Goal: Check status: Check status

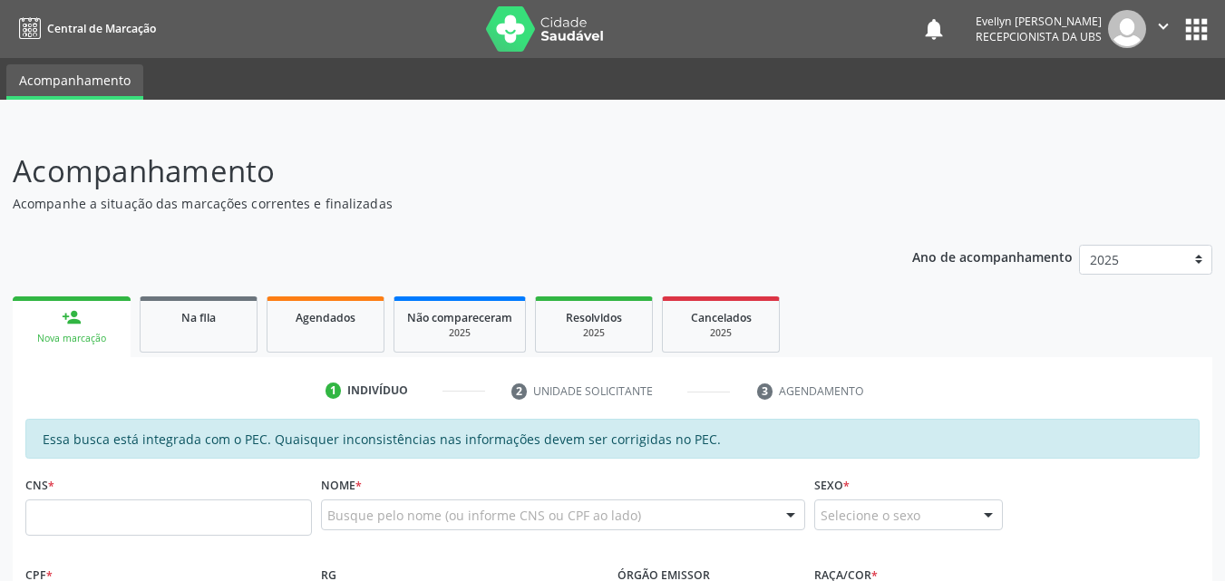
click at [219, 317] on div "Na fila" at bounding box center [198, 316] width 91 height 19
select select "8"
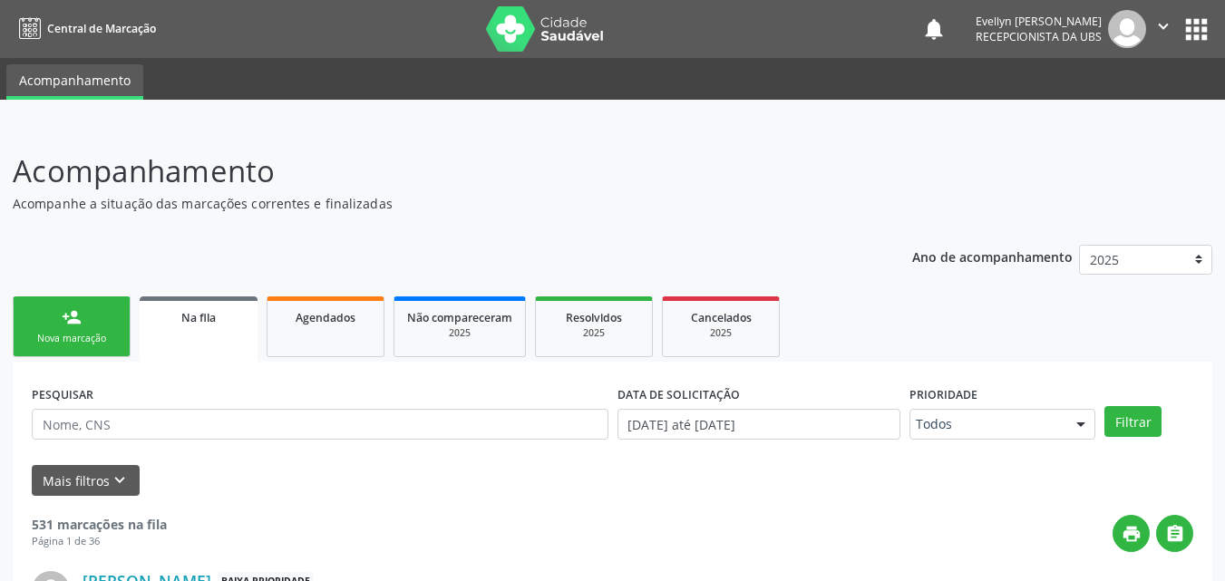
click at [749, 440] on div "DATA DE SOLICITAÇÃO [DATE] até [DATE]" at bounding box center [759, 416] width 293 height 71
click at [750, 435] on input "[DATE] até [DATE]" at bounding box center [760, 424] width 284 height 31
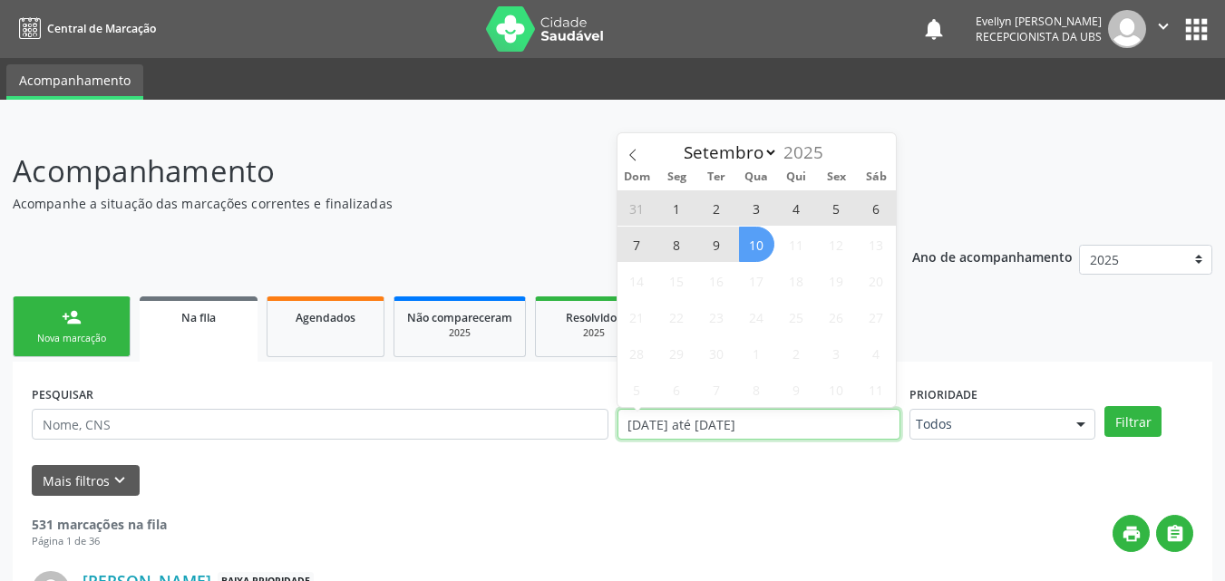
click at [759, 418] on input "[DATE] até [DATE]" at bounding box center [760, 424] width 284 height 31
click at [753, 246] on span "10" at bounding box center [756, 244] width 35 height 35
type input "[DATE]"
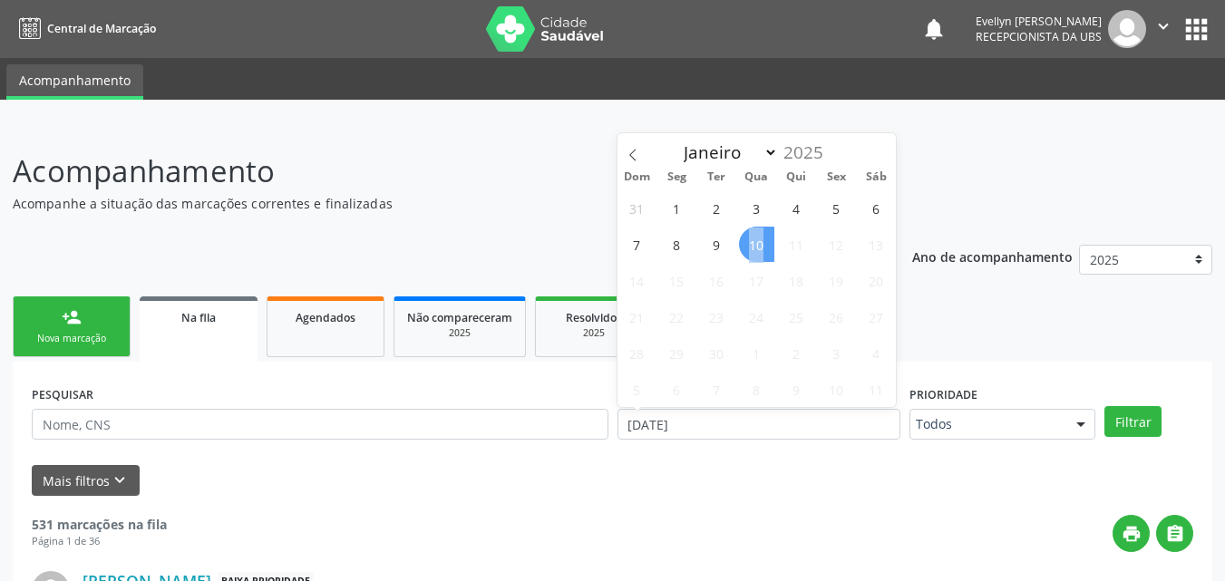
click at [753, 246] on span "10" at bounding box center [756, 244] width 35 height 35
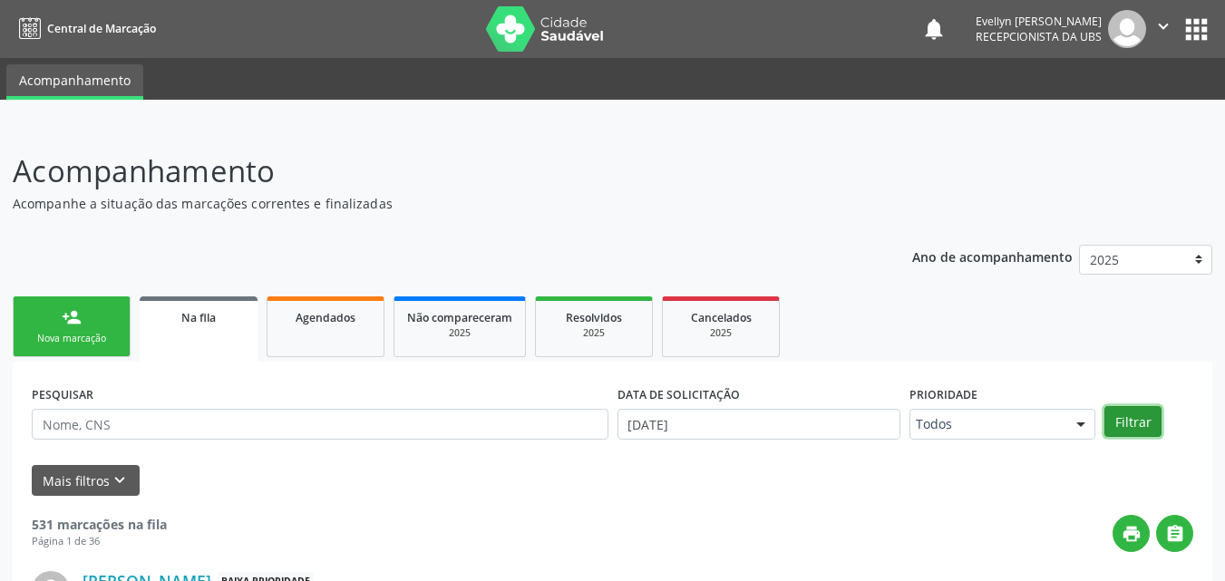
click at [1111, 411] on button "Filtrar" at bounding box center [1133, 421] width 57 height 31
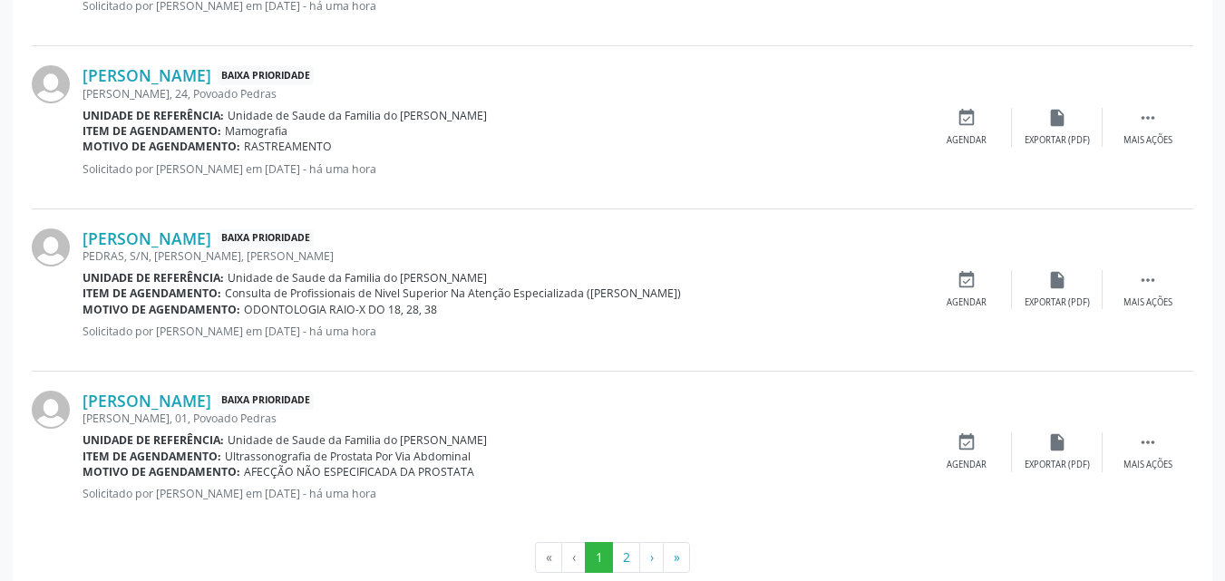
scroll to position [2499, 0]
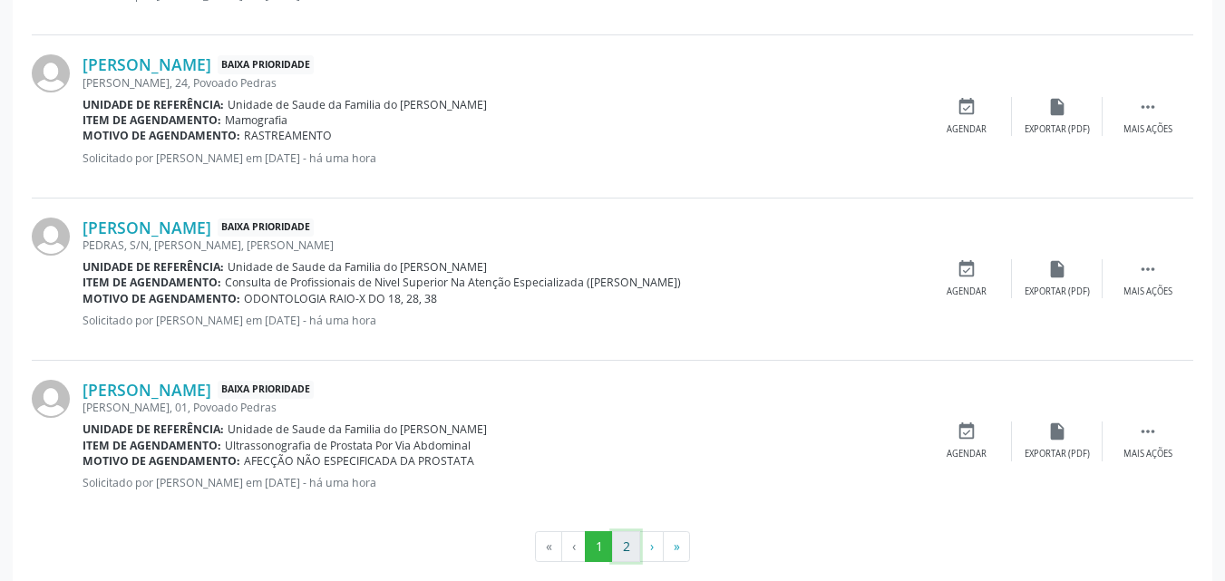
click at [624, 537] on button "2" at bounding box center [626, 546] width 28 height 31
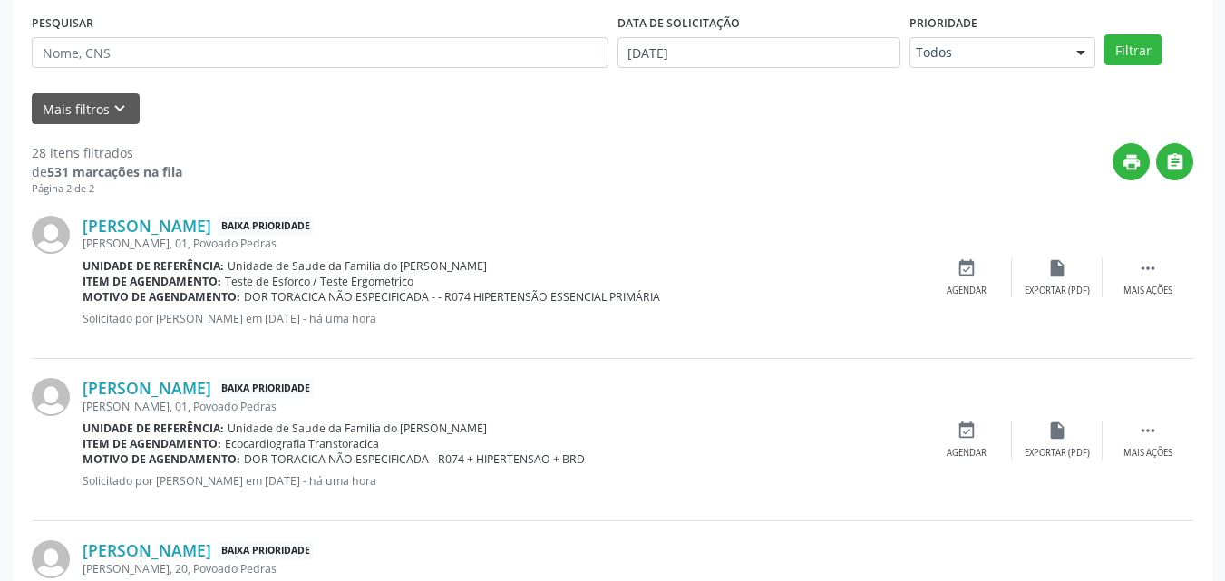
scroll to position [0, 0]
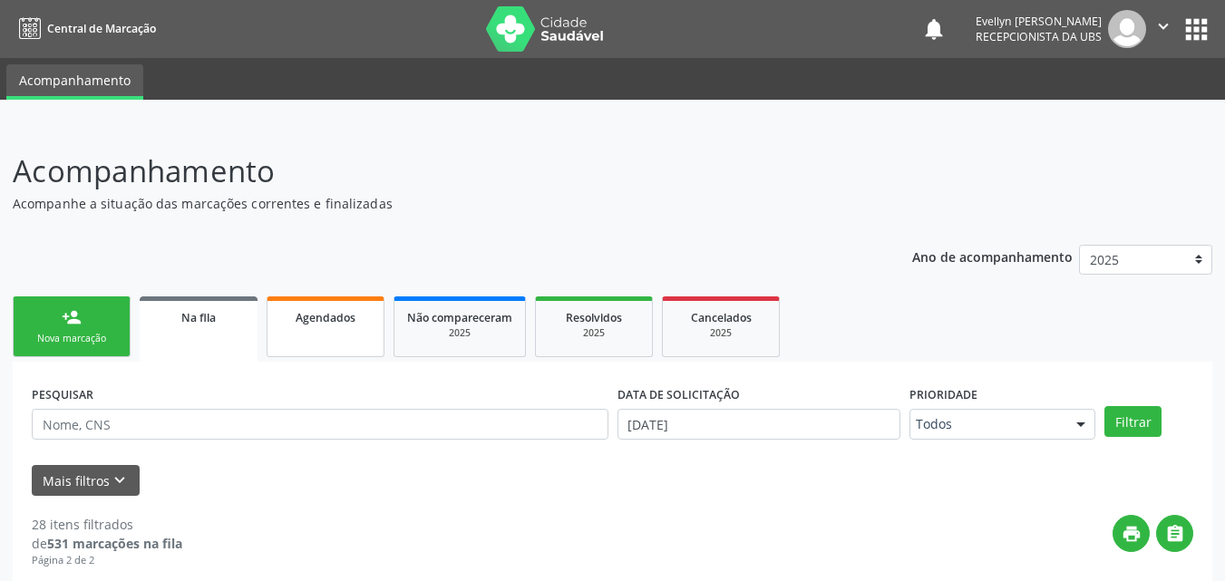
click at [325, 326] on link "Agendados" at bounding box center [326, 327] width 118 height 61
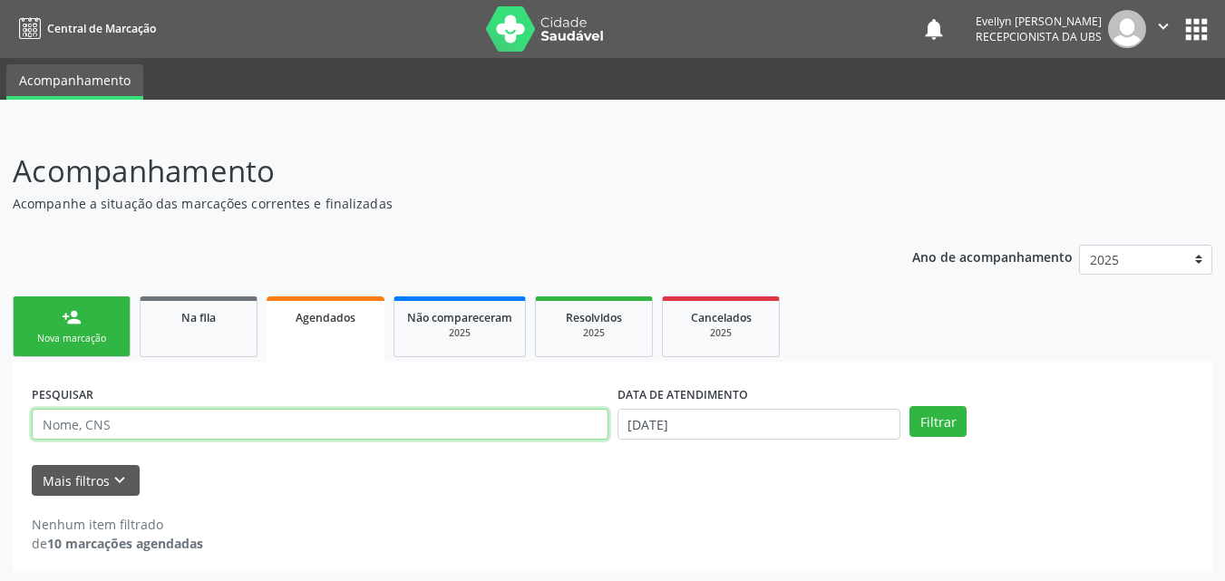
click at [188, 425] on input "text" at bounding box center [320, 424] width 577 height 31
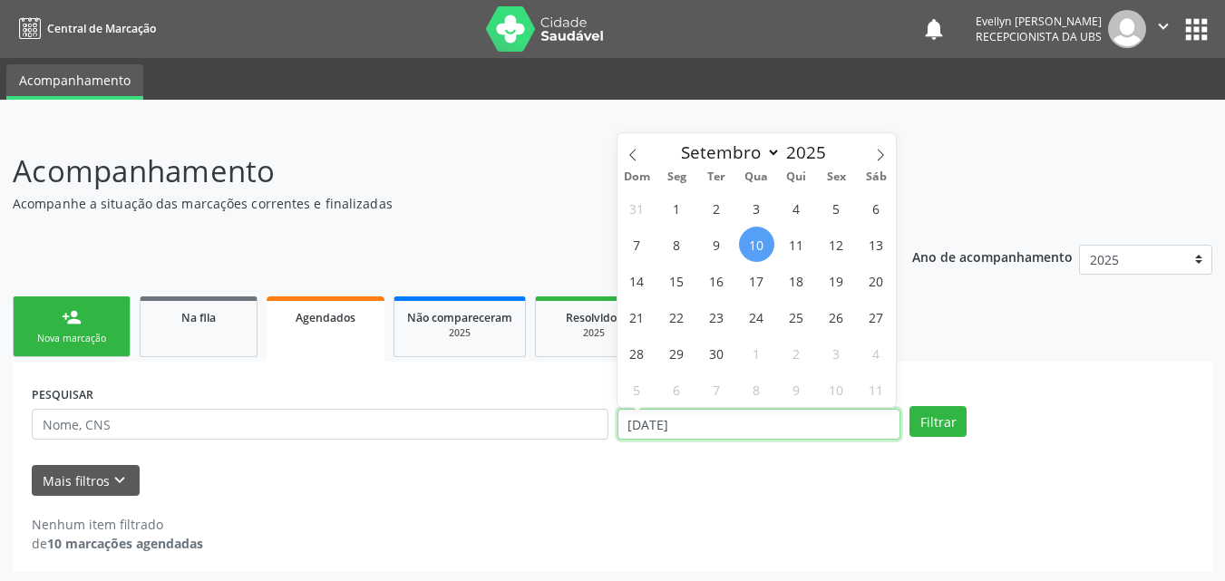
click at [674, 420] on input "[DATE]" at bounding box center [760, 424] width 284 height 31
click at [635, 153] on icon at bounding box center [633, 155] width 13 height 13
select select "6"
click at [728, 213] on span "1" at bounding box center [716, 207] width 35 height 35
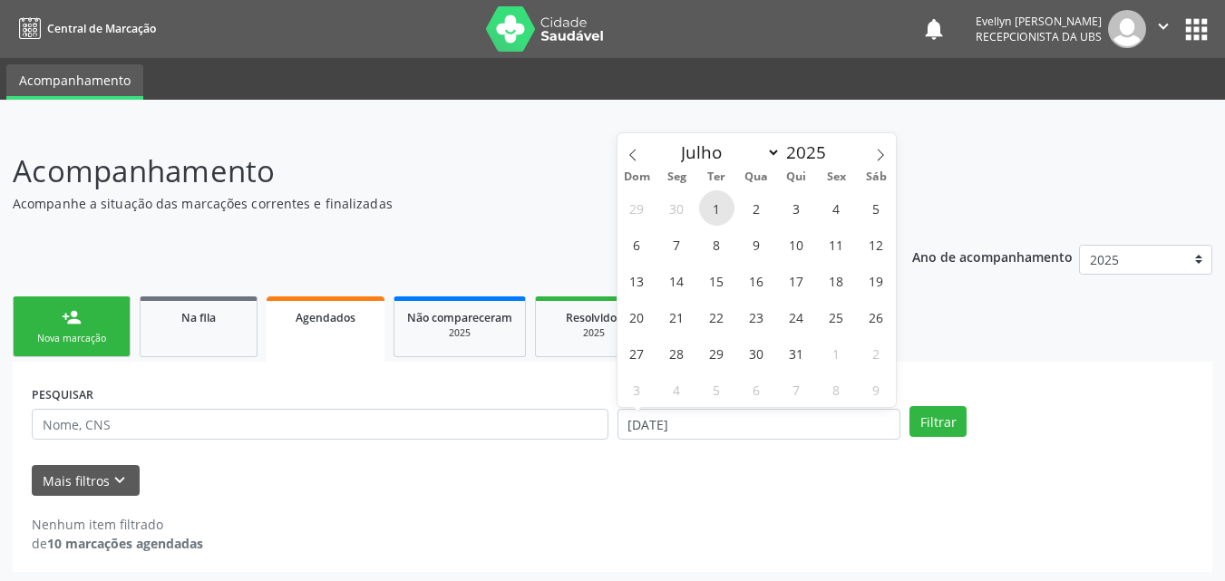
type input "[DATE]"
click at [869, 156] on span at bounding box center [880, 148] width 31 height 31
select select "9"
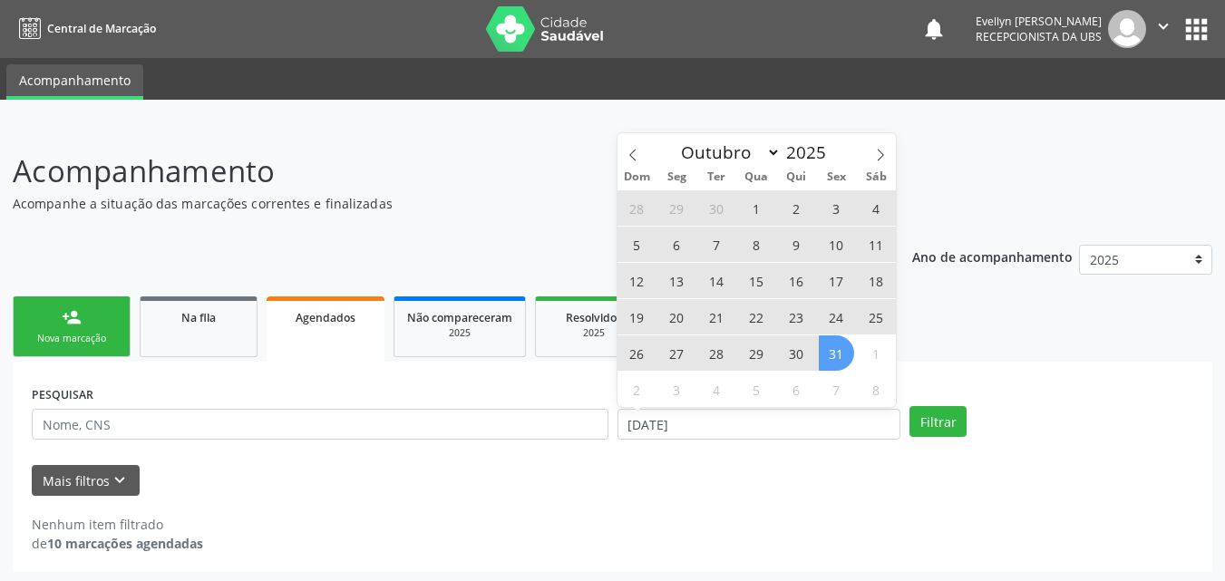
click at [826, 349] on span "31" at bounding box center [836, 353] width 35 height 35
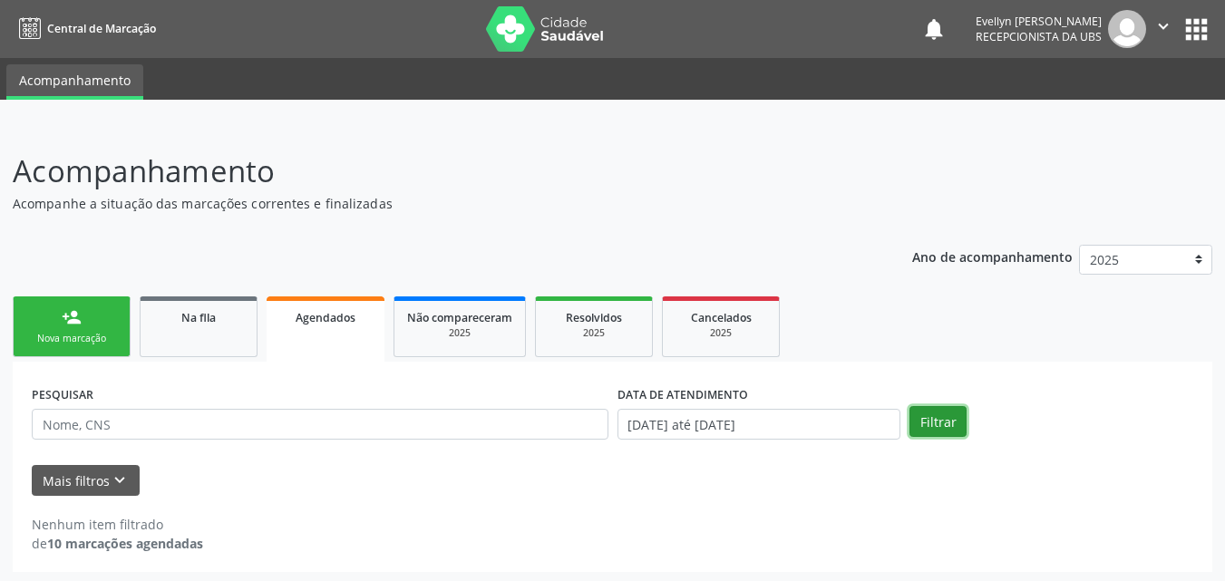
click at [956, 422] on button "Filtrar" at bounding box center [938, 421] width 57 height 31
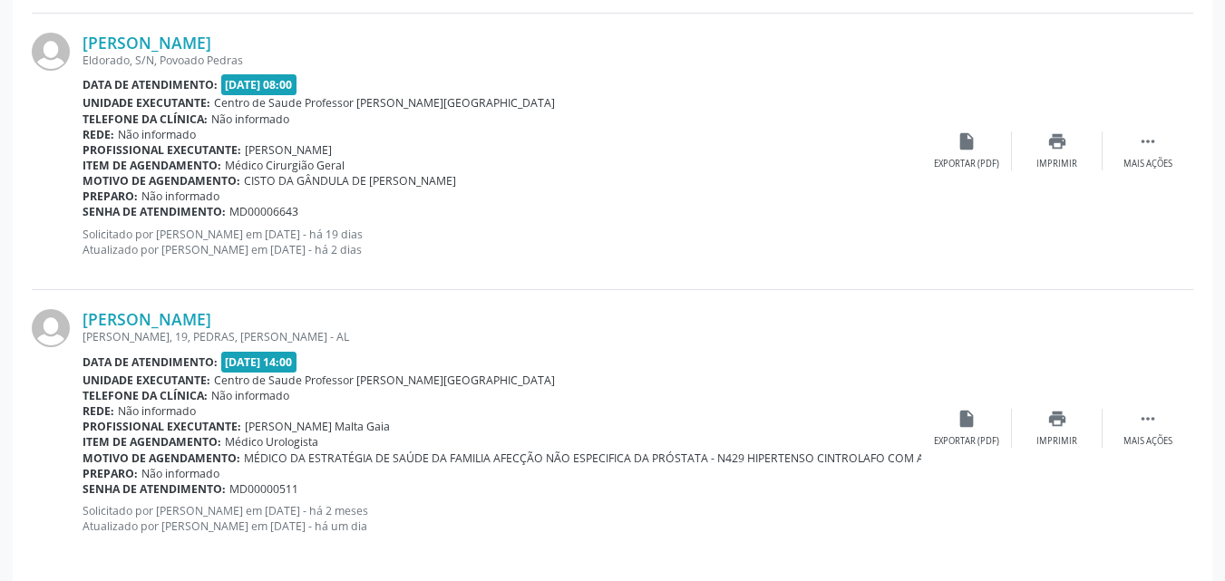
scroll to position [2772, 0]
